Goal: Task Accomplishment & Management: Use online tool/utility

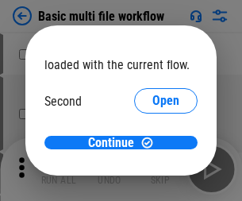
click at [152, 143] on span "Open" at bounding box center [165, 149] width 27 height 13
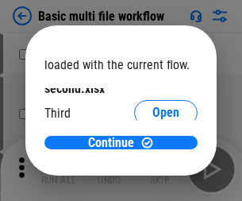
scroll to position [45, 0]
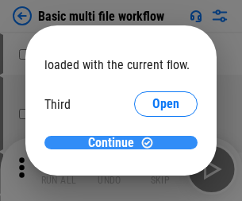
click at [115, 143] on span "Continue" at bounding box center [111, 142] width 46 height 13
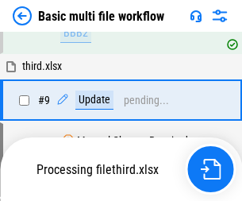
scroll to position [663, 0]
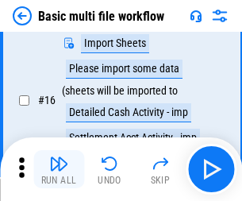
click at [59, 169] on img "button" at bounding box center [58, 163] width 19 height 19
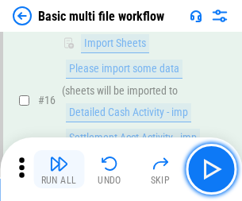
scroll to position [1055, 0]
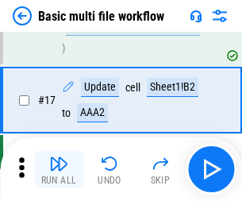
click at [59, 169] on img "button" at bounding box center [58, 163] width 19 height 19
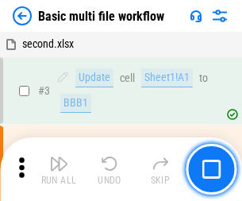
scroll to position [169, 0]
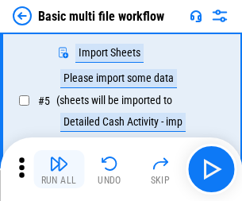
click at [59, 169] on img "button" at bounding box center [58, 163] width 19 height 19
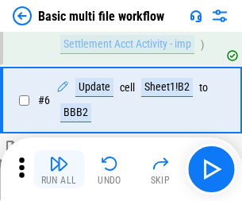
click at [59, 169] on img "button" at bounding box center [58, 163] width 19 height 19
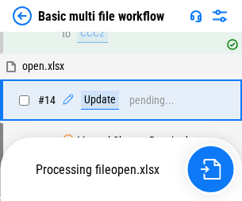
scroll to position [943, 0]
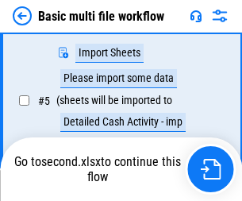
scroll to position [272, 0]
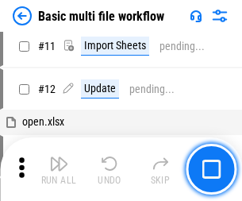
click at [59, 169] on img "button" at bounding box center [58, 163] width 19 height 19
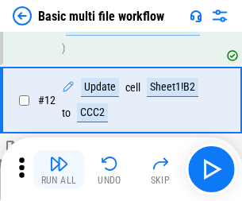
click at [59, 169] on img "button" at bounding box center [58, 163] width 19 height 19
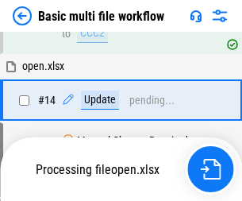
scroll to position [1055, 0]
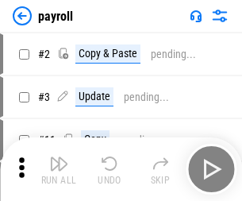
click at [59, 169] on img "button" at bounding box center [58, 163] width 19 height 19
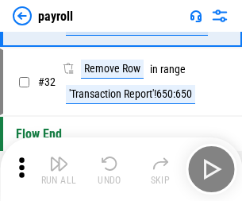
scroll to position [196, 0]
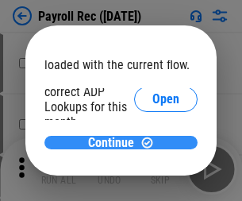
click at [115, 142] on span "Continue" at bounding box center [111, 142] width 46 height 13
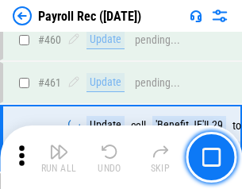
scroll to position [8449, 0]
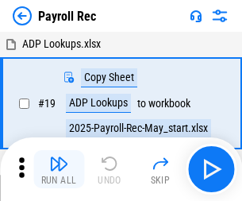
click at [59, 169] on img "button" at bounding box center [58, 163] width 19 height 19
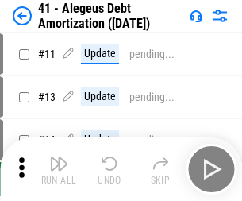
click at [59, 169] on img "button" at bounding box center [58, 163] width 19 height 19
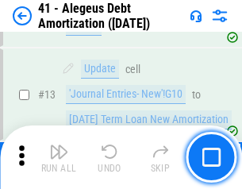
scroll to position [196, 0]
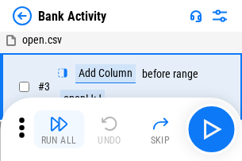
click at [59, 129] on img "button" at bounding box center [58, 123] width 19 height 19
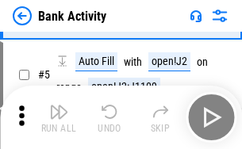
scroll to position [84, 0]
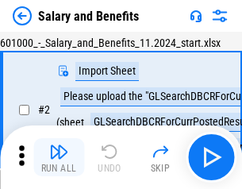
click at [59, 157] on img "button" at bounding box center [58, 151] width 19 height 19
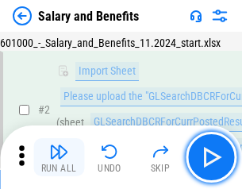
scroll to position [115, 0]
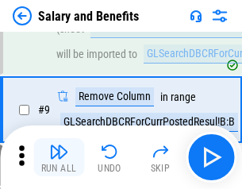
click at [59, 157] on img "button" at bounding box center [58, 151] width 19 height 19
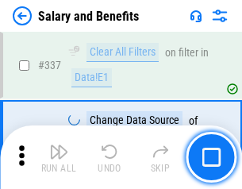
scroll to position [7423, 0]
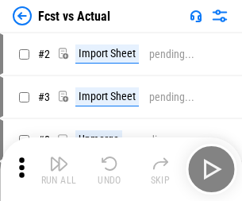
click at [59, 157] on img "button" at bounding box center [58, 163] width 19 height 19
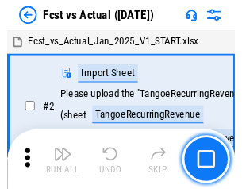
scroll to position [148, 0]
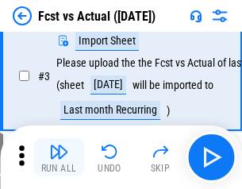
click at [59, 157] on img "button" at bounding box center [58, 151] width 19 height 19
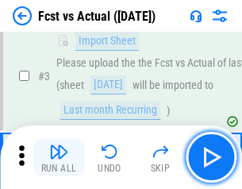
scroll to position [238, 0]
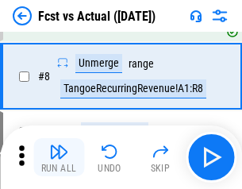
click at [59, 157] on img "button" at bounding box center [58, 151] width 19 height 19
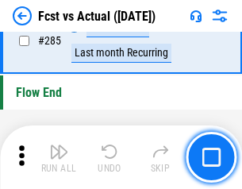
scroll to position [7503, 0]
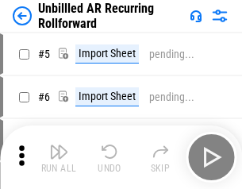
click at [59, 157] on img "button" at bounding box center [58, 151] width 19 height 19
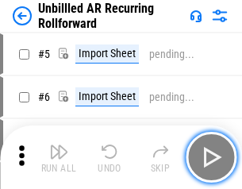
scroll to position [149, 0]
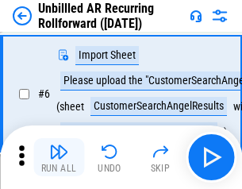
click at [59, 157] on img "button" at bounding box center [58, 151] width 19 height 19
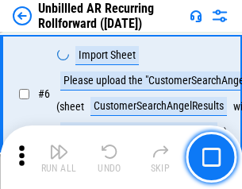
scroll to position [255, 0]
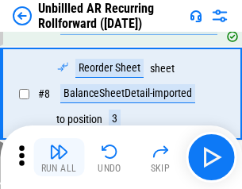
click at [59, 157] on img "button" at bounding box center [58, 151] width 19 height 19
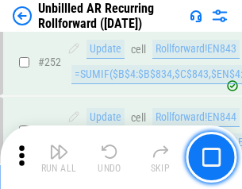
scroll to position [5385, 0]
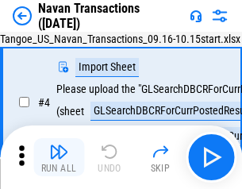
click at [59, 157] on img "button" at bounding box center [58, 151] width 19 height 19
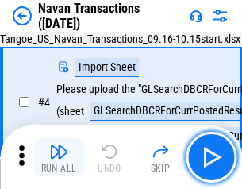
scroll to position [136, 0]
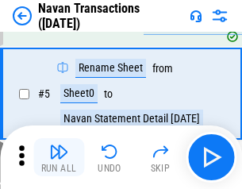
click at [59, 157] on img "button" at bounding box center [58, 151] width 19 height 19
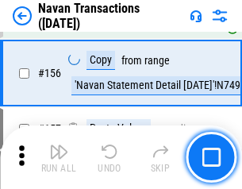
scroll to position [5140, 0]
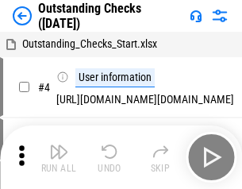
click at [59, 157] on img "button" at bounding box center [58, 151] width 19 height 19
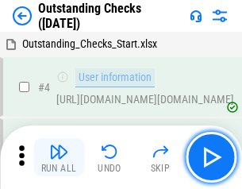
scroll to position [166, 0]
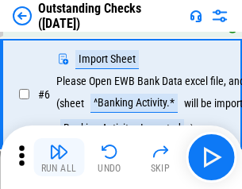
click at [59, 157] on img "button" at bounding box center [58, 151] width 19 height 19
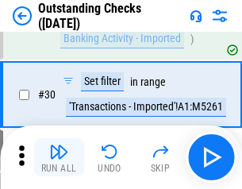
click at [59, 157] on img "button" at bounding box center [58, 151] width 19 height 19
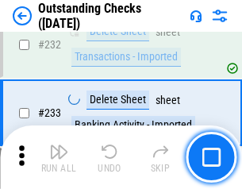
scroll to position [4814, 0]
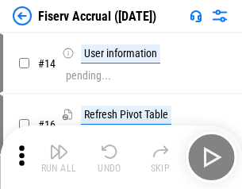
click at [59, 157] on img "button" at bounding box center [58, 151] width 19 height 19
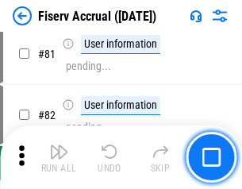
scroll to position [2083, 0]
